Goal: Task Accomplishment & Management: Complete application form

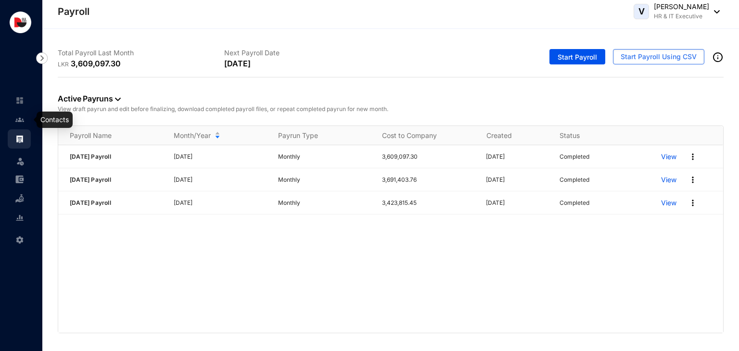
click at [23, 119] on img at bounding box center [19, 119] width 9 height 9
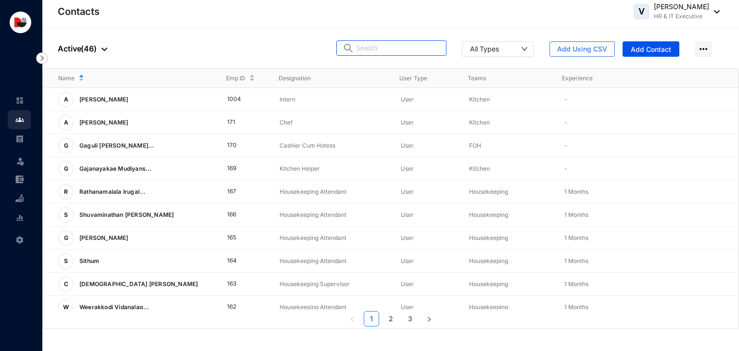
click at [391, 47] on input "text" at bounding box center [398, 48] width 84 height 14
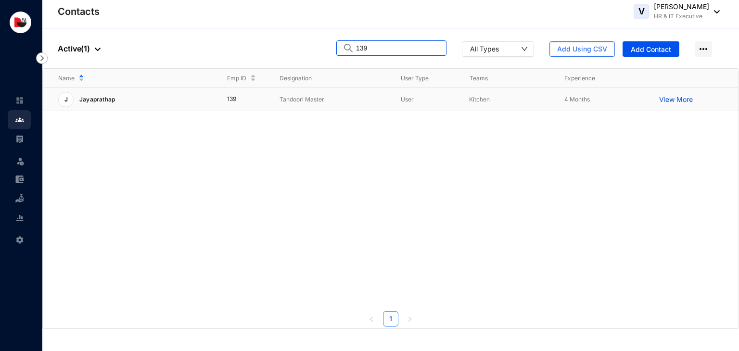
type input "139"
click at [307, 102] on p "Tandoori Master" at bounding box center [333, 100] width 106 height 10
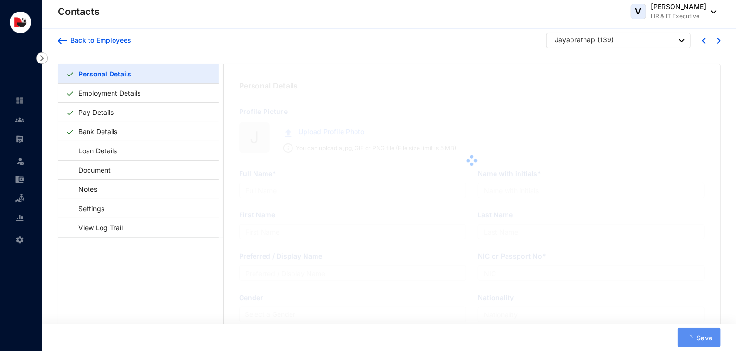
type input "Jayaprathap"
type input "L.Jayaprathap"
type input "Jayaprathap"
type input "S0827125"
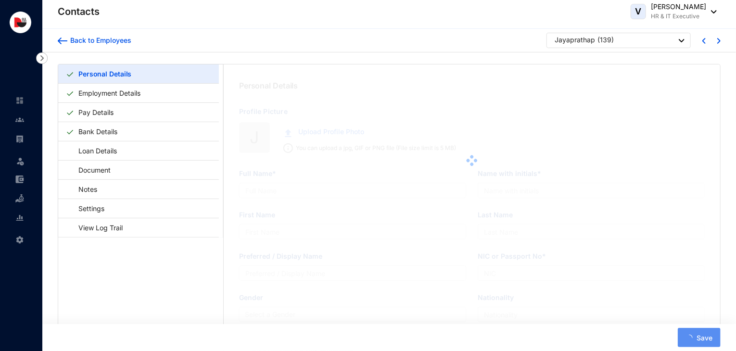
checkbox input "true"
type input "9944008708"
type input "[STREET_ADDRESS]"
type input "[DATE]"
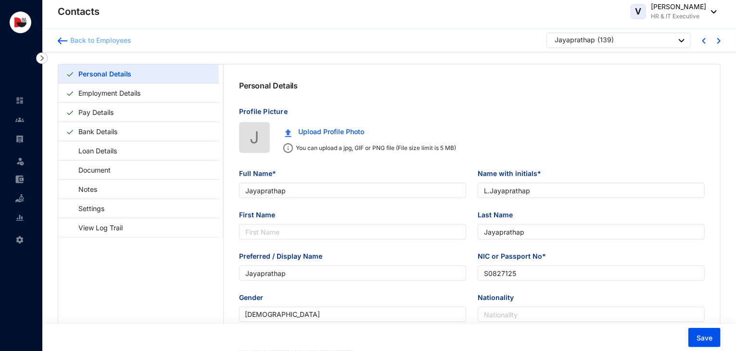
click at [65, 40] on img at bounding box center [63, 41] width 10 height 7
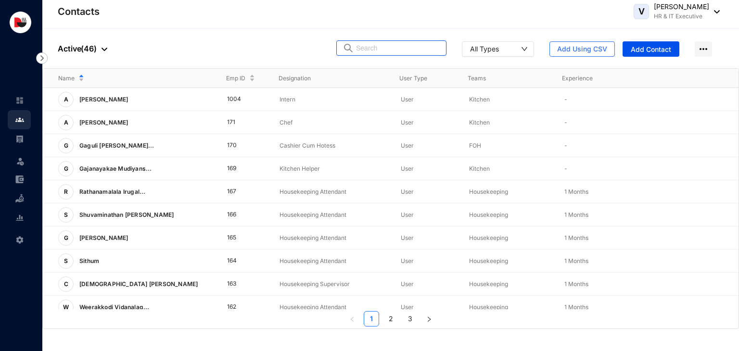
click at [425, 52] on input "text" at bounding box center [398, 48] width 84 height 14
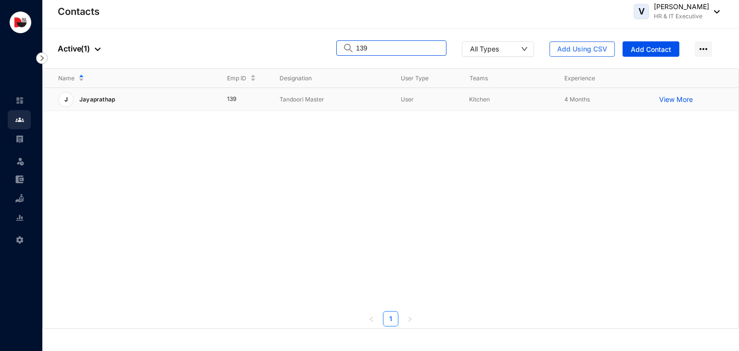
type input "139"
click at [668, 101] on p "View More" at bounding box center [678, 100] width 38 height 10
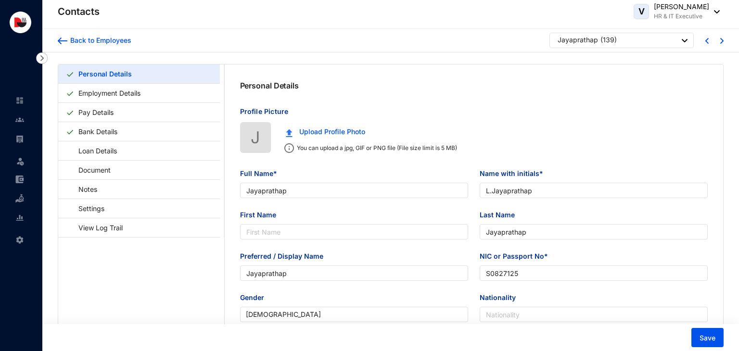
type input "[DATE]"
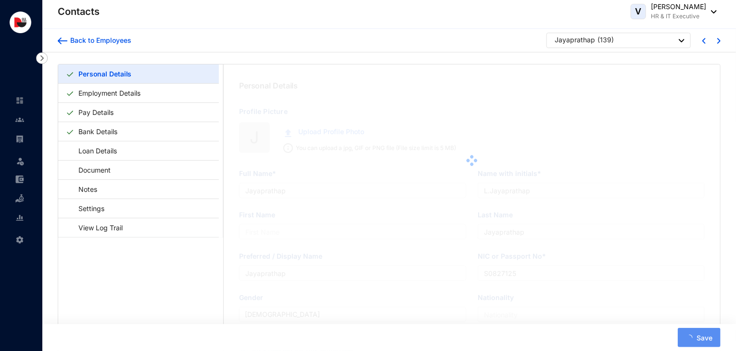
click at [668, 101] on div at bounding box center [472, 160] width 497 height 192
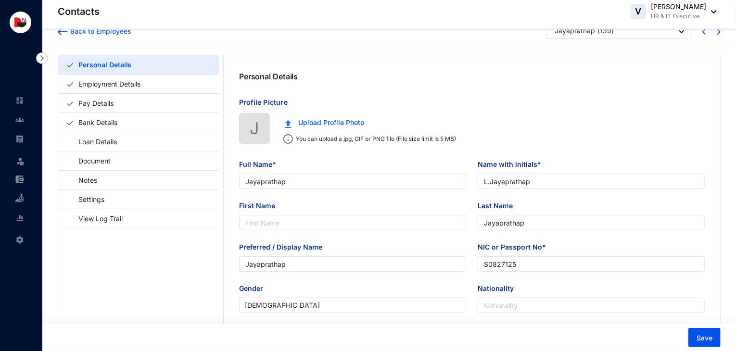
scroll to position [8, 0]
click at [143, 86] on link "Employment Details" at bounding box center [110, 85] width 70 height 20
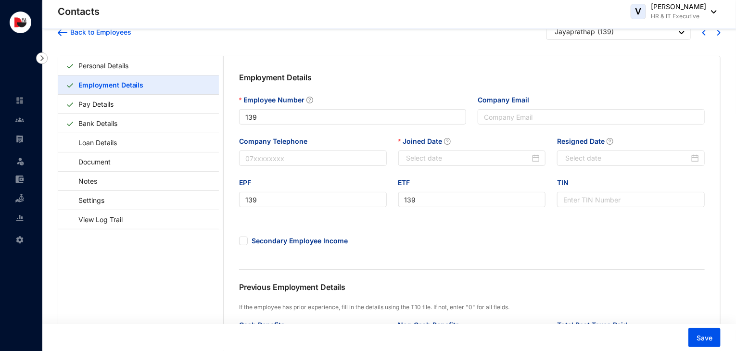
type input "[DATE]"
